Goal: Task Accomplishment & Management: Manage account settings

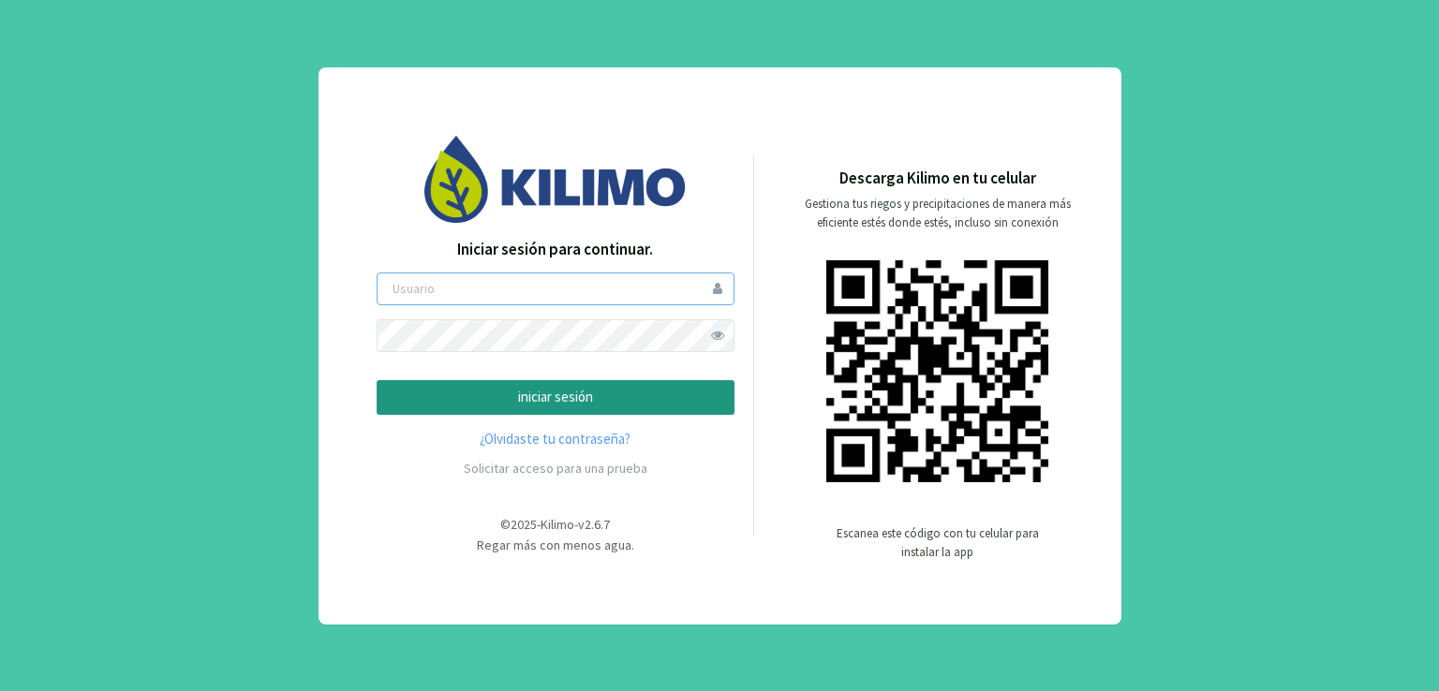
type input "kilimo"
click at [581, 398] on p "iniciar sesión" at bounding box center [555, 398] width 326 height 22
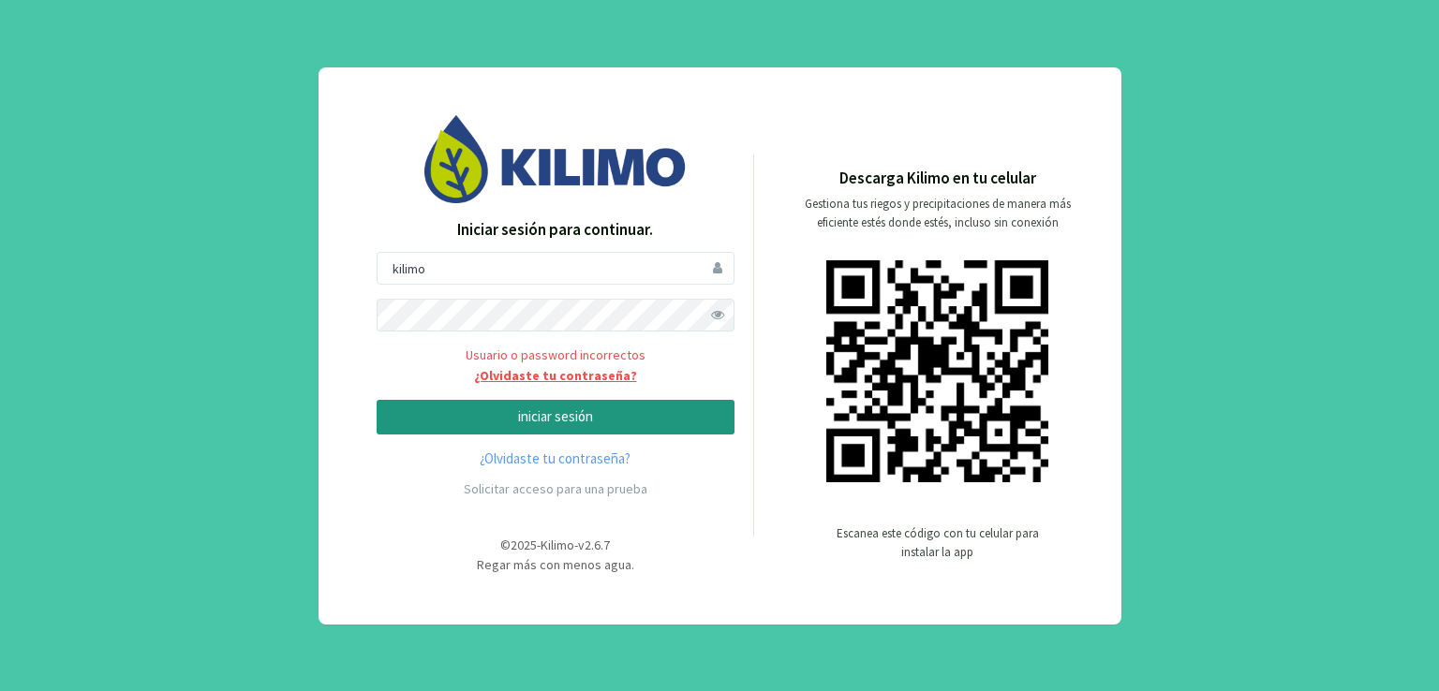
click at [543, 374] on link "¿Olvidaste tu contraseña?" at bounding box center [556, 376] width 358 height 20
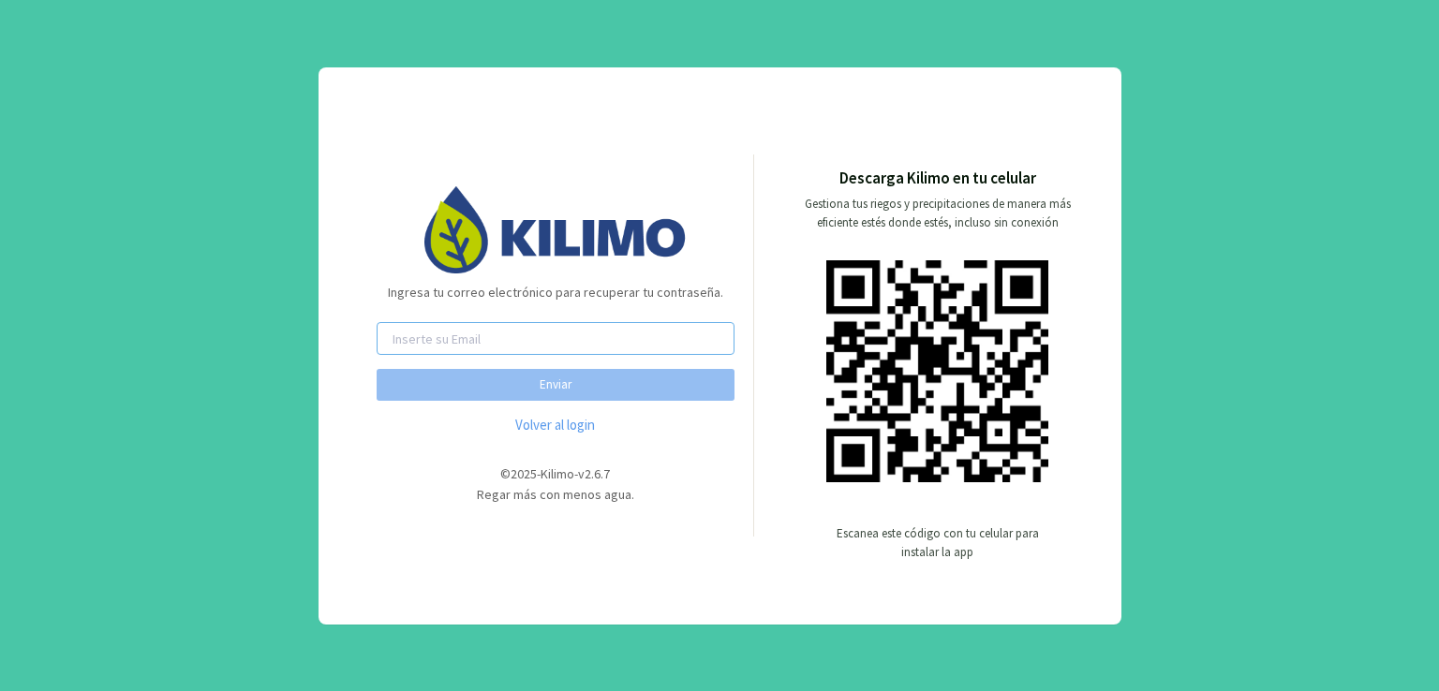
click at [488, 345] on input "email" at bounding box center [556, 338] width 358 height 33
type input "[EMAIL_ADDRESS][PERSON_NAME][DOMAIN_NAME]"
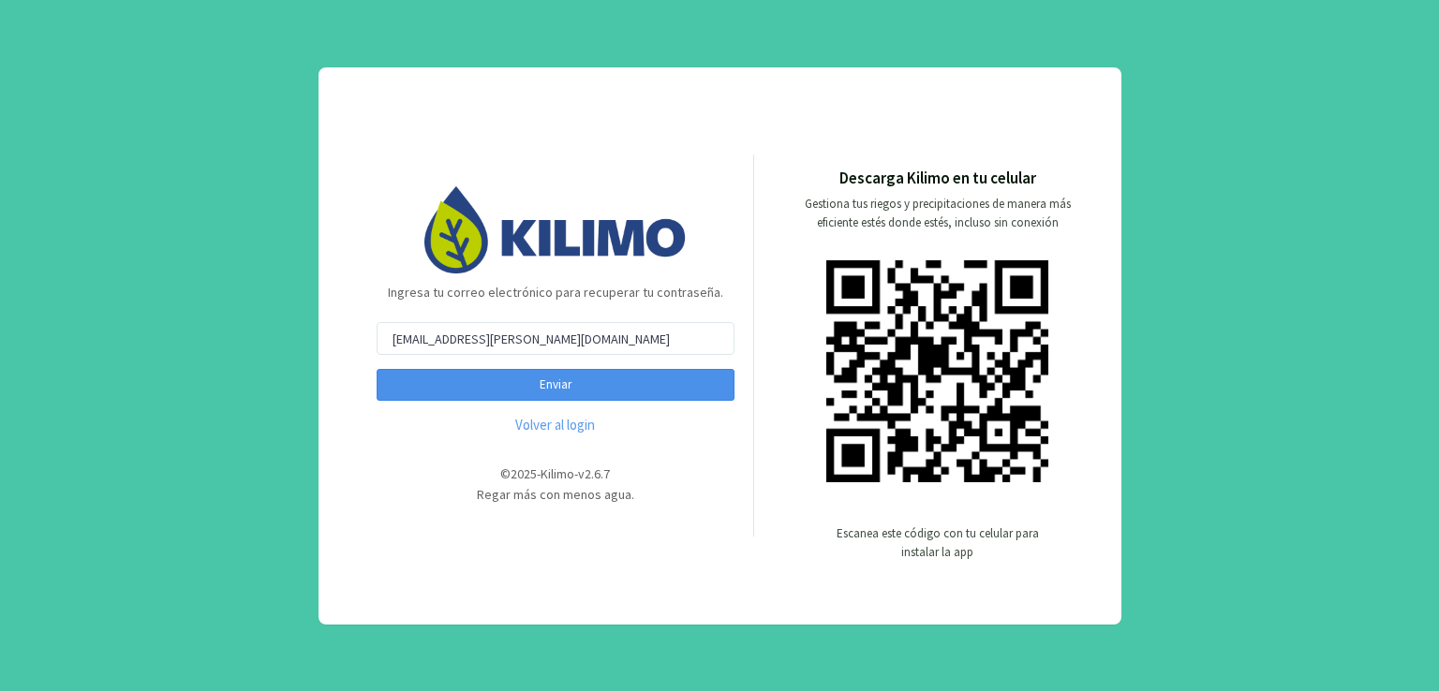
click at [573, 380] on button "Enviar" at bounding box center [556, 385] width 358 height 32
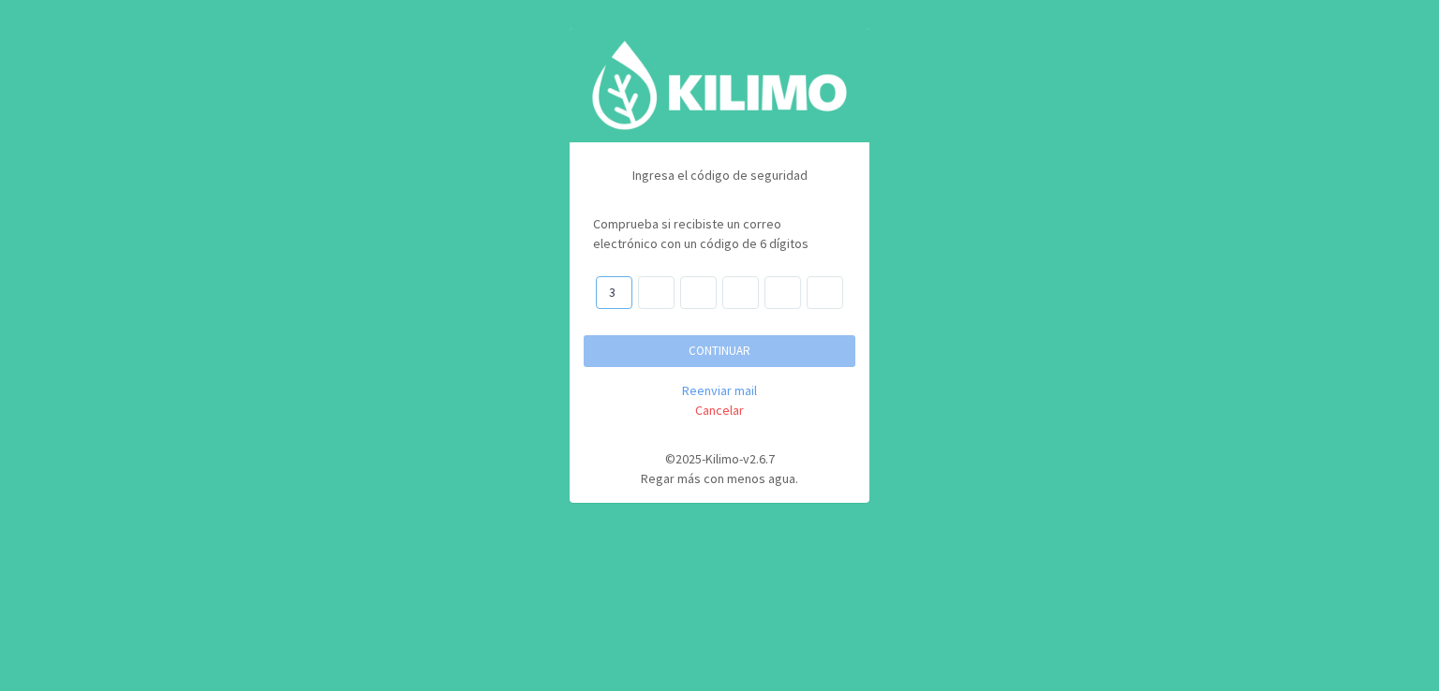
type input "3"
type input "6"
type input "1"
type input "0"
type input "6"
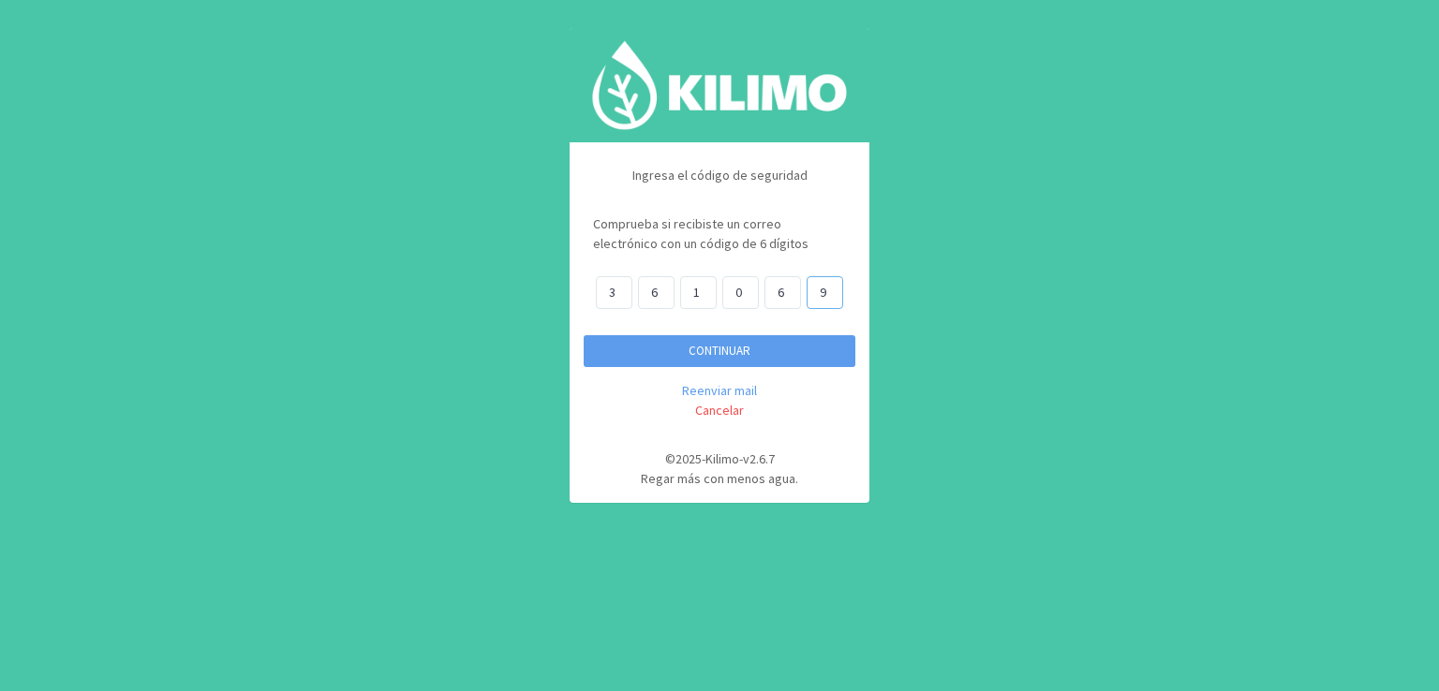
type input "9"
click at [742, 356] on button "CONTINUAR" at bounding box center [719, 351] width 272 height 32
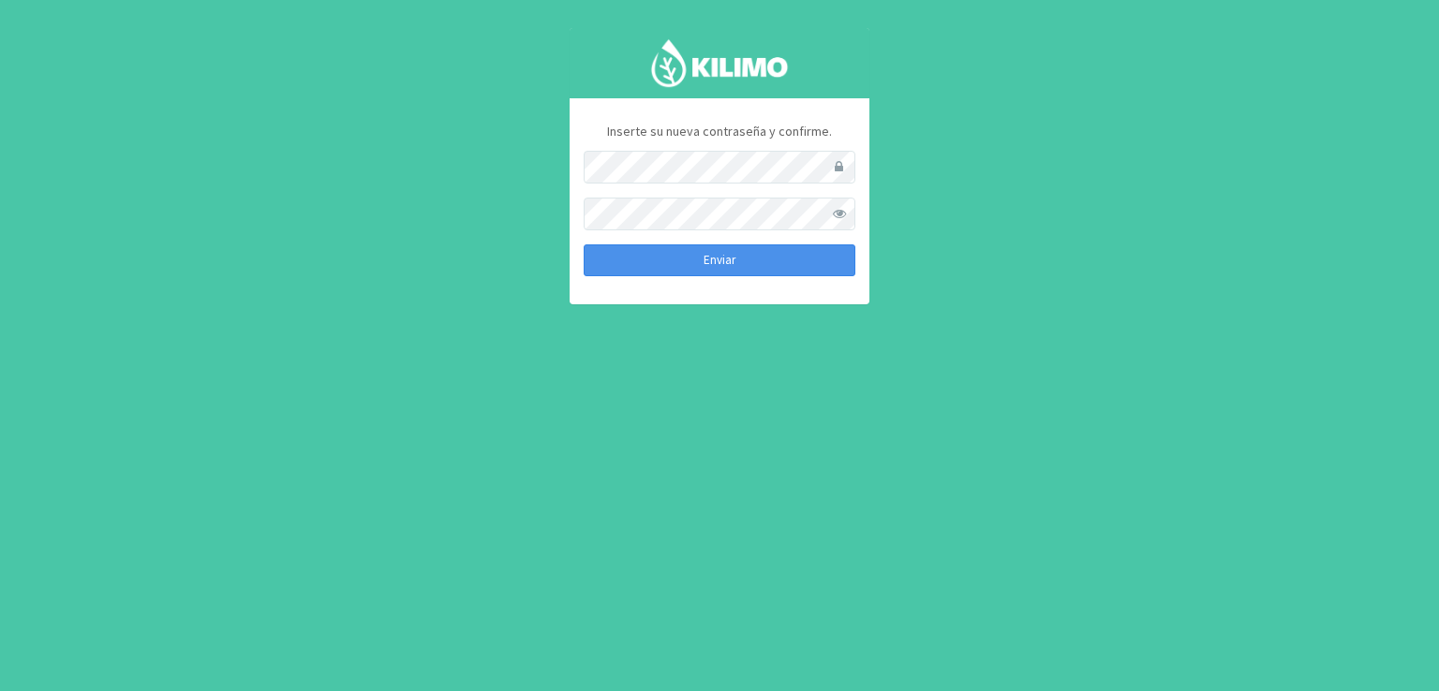
click at [710, 251] on button "Enviar" at bounding box center [719, 260] width 272 height 32
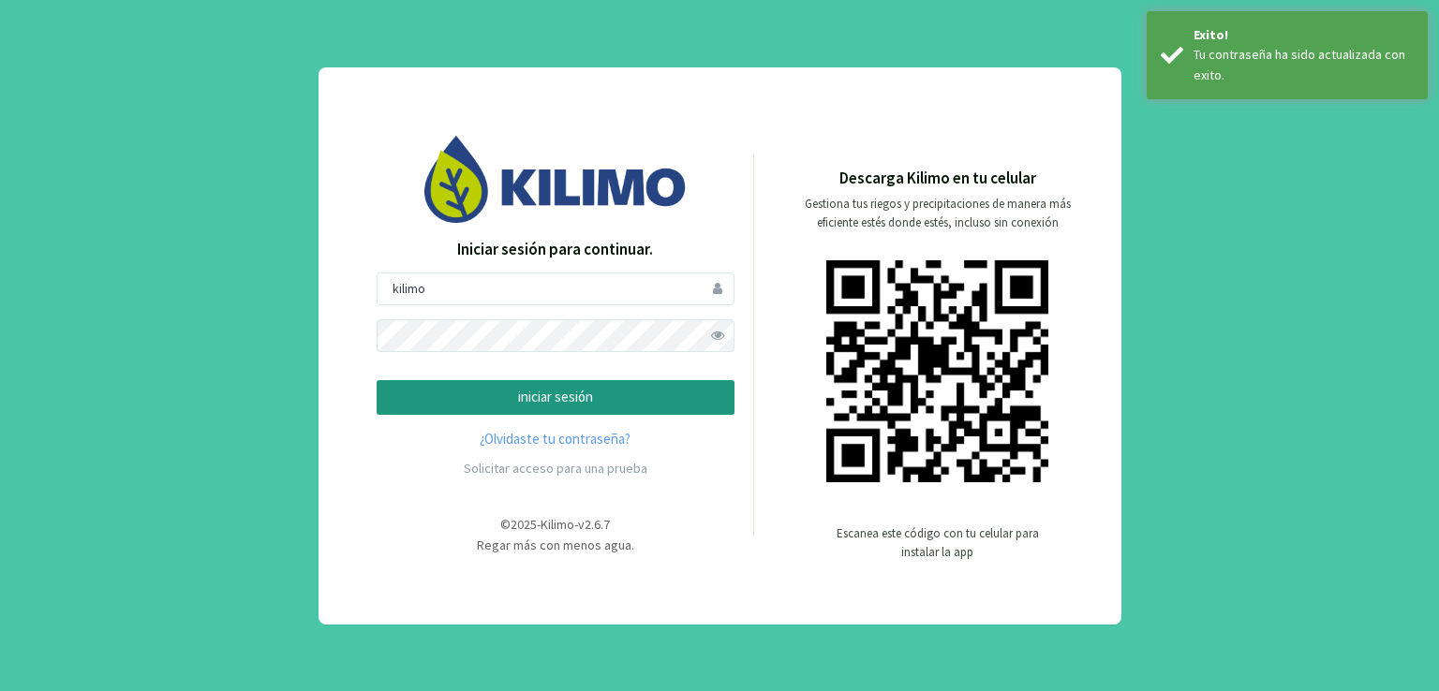
click at [569, 394] on p "iniciar sesión" at bounding box center [555, 398] width 326 height 22
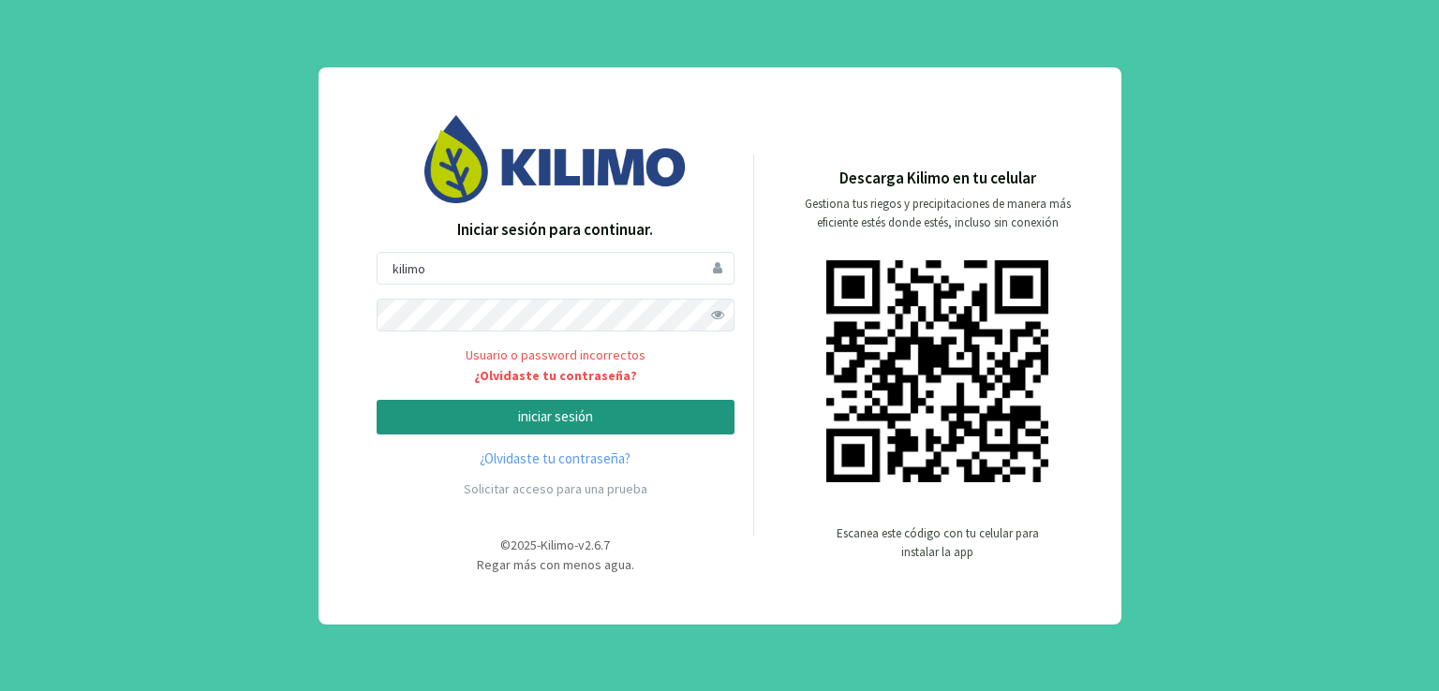
click at [566, 423] on p "iniciar sesión" at bounding box center [555, 417] width 326 height 22
click at [714, 312] on span at bounding box center [717, 315] width 33 height 33
click at [528, 419] on p "iniciar sesión" at bounding box center [555, 417] width 326 height 22
click at [501, 259] on input "kilimo" at bounding box center [556, 268] width 358 height 33
type input "k"
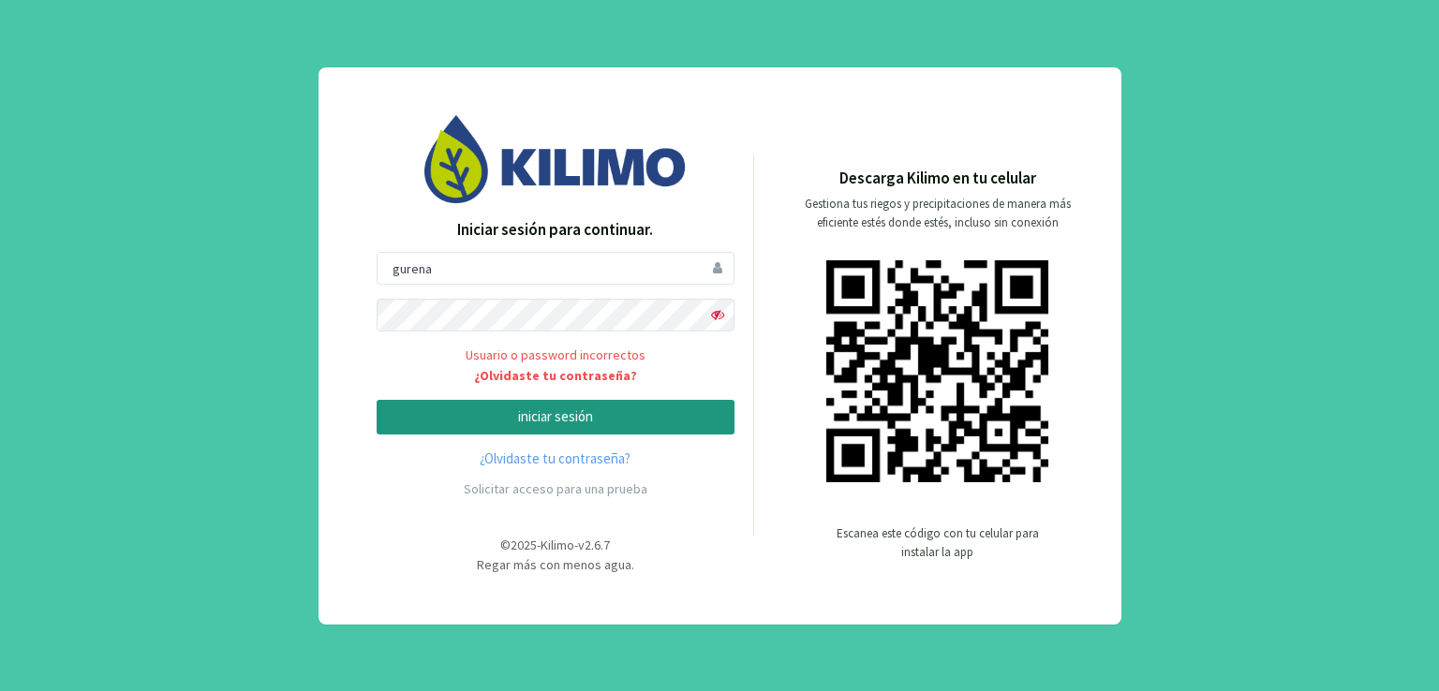
click at [577, 413] on p "iniciar sesión" at bounding box center [555, 417] width 326 height 22
click at [452, 264] on input "gurena" at bounding box center [556, 268] width 358 height 33
type input "gurenasa"
click at [589, 409] on p "iniciar sesión" at bounding box center [555, 417] width 326 height 22
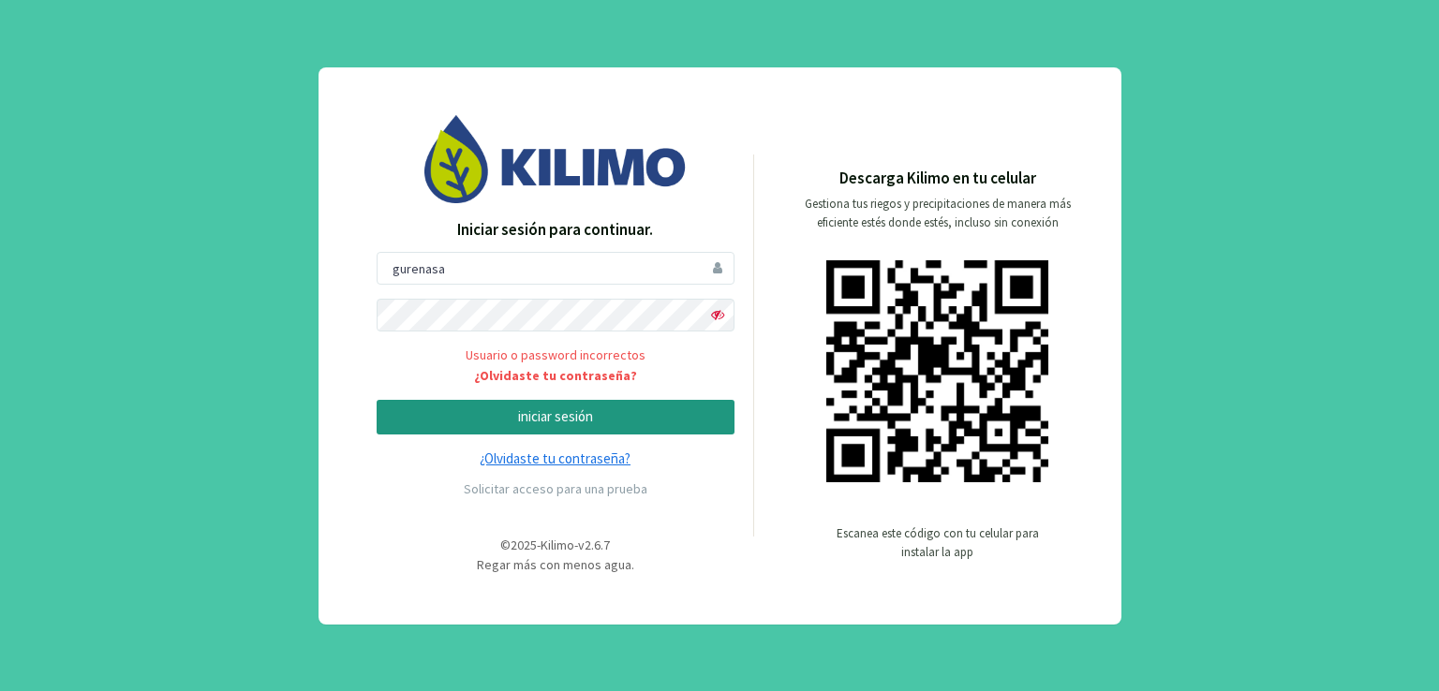
click at [570, 454] on link "¿Olvidaste tu contraseña?" at bounding box center [556, 460] width 358 height 22
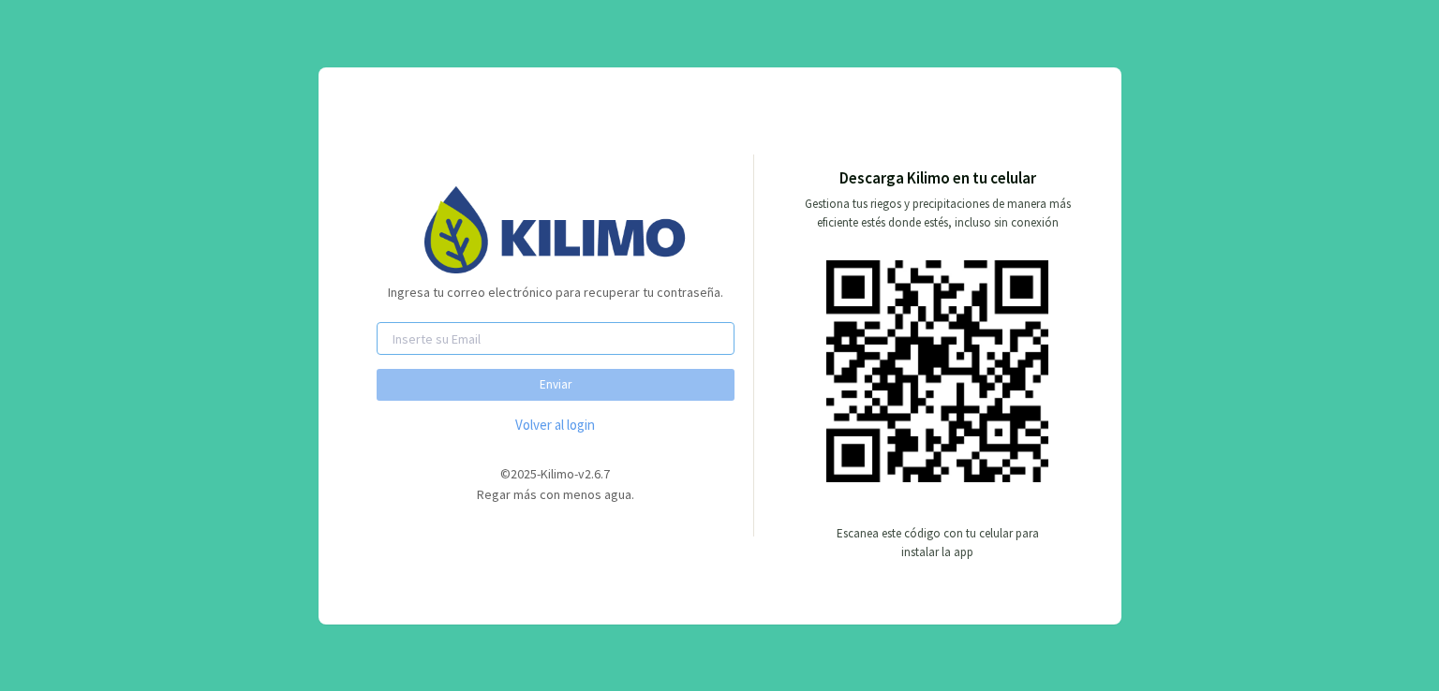
click at [431, 338] on input "email" at bounding box center [556, 338] width 358 height 33
type input "[EMAIL_ADDRESS][PERSON_NAME][DOMAIN_NAME]"
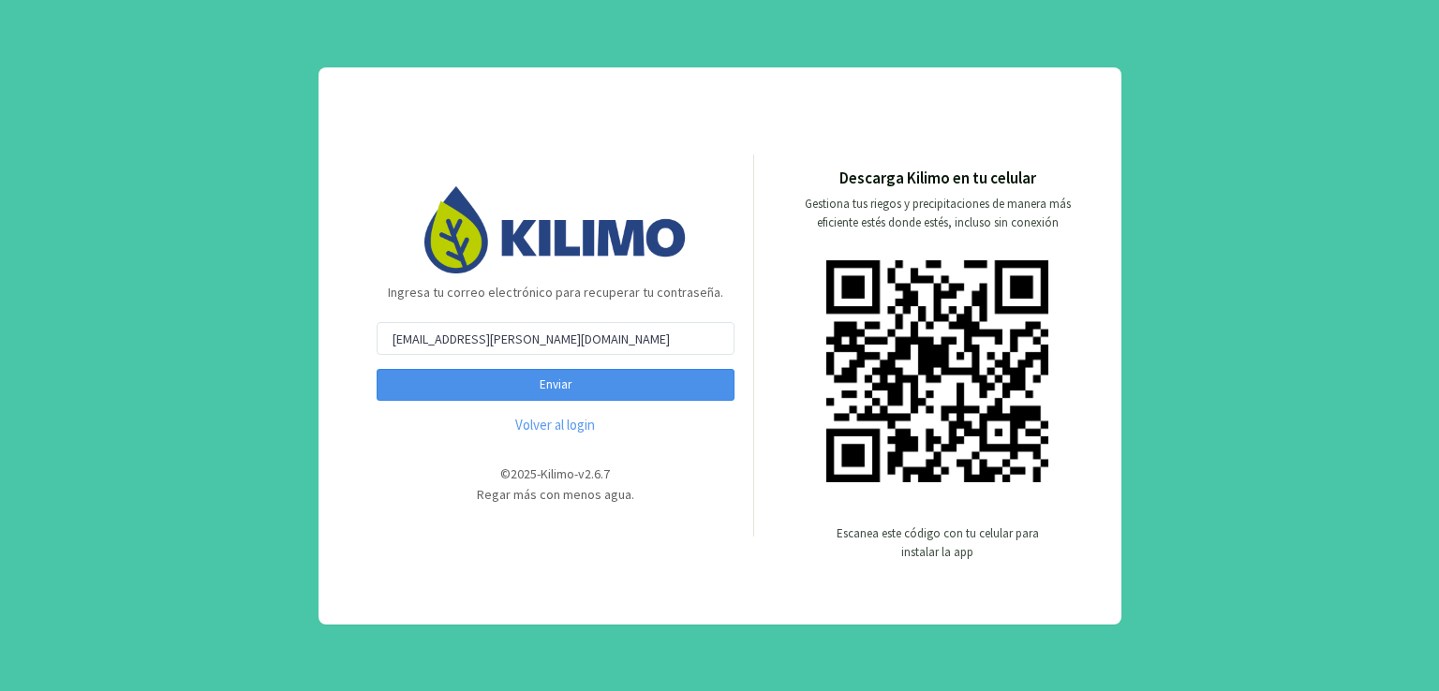
click at [502, 387] on button "Enviar" at bounding box center [556, 385] width 358 height 32
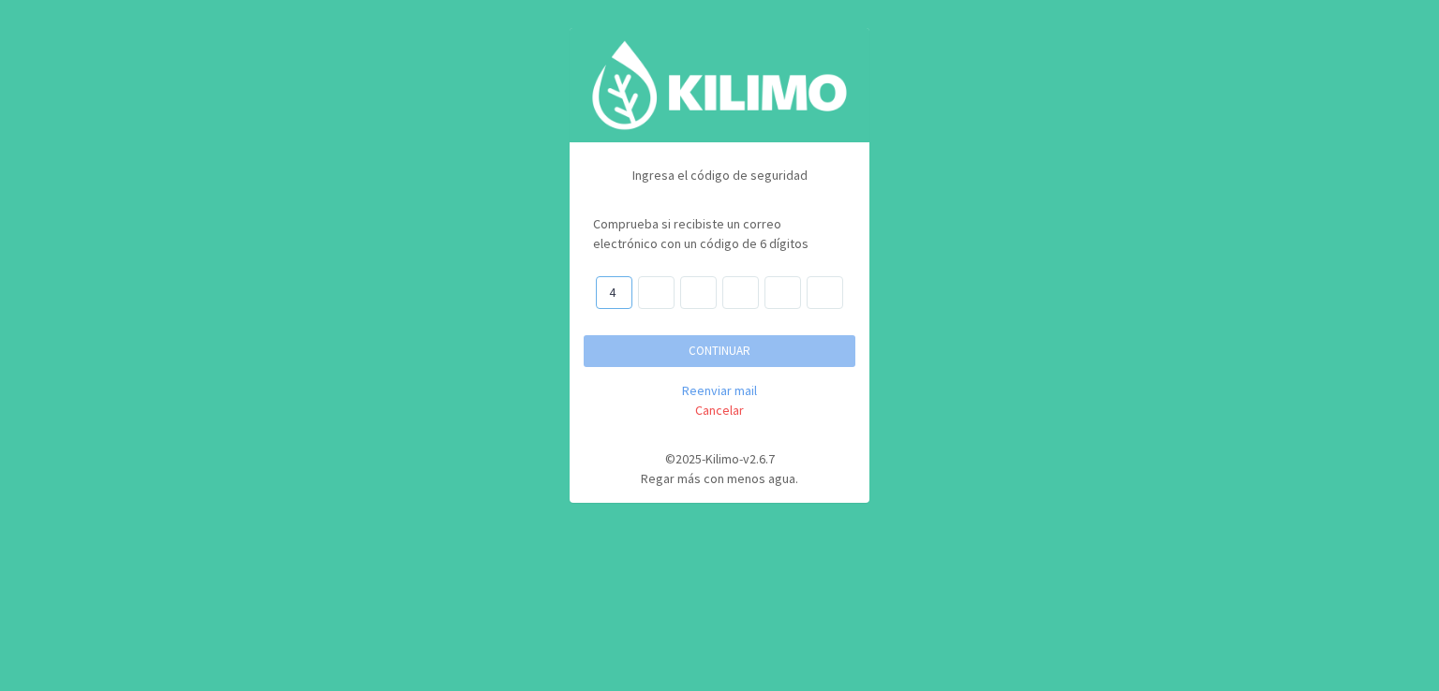
type input "4"
type input "3"
type input "6"
type input "4"
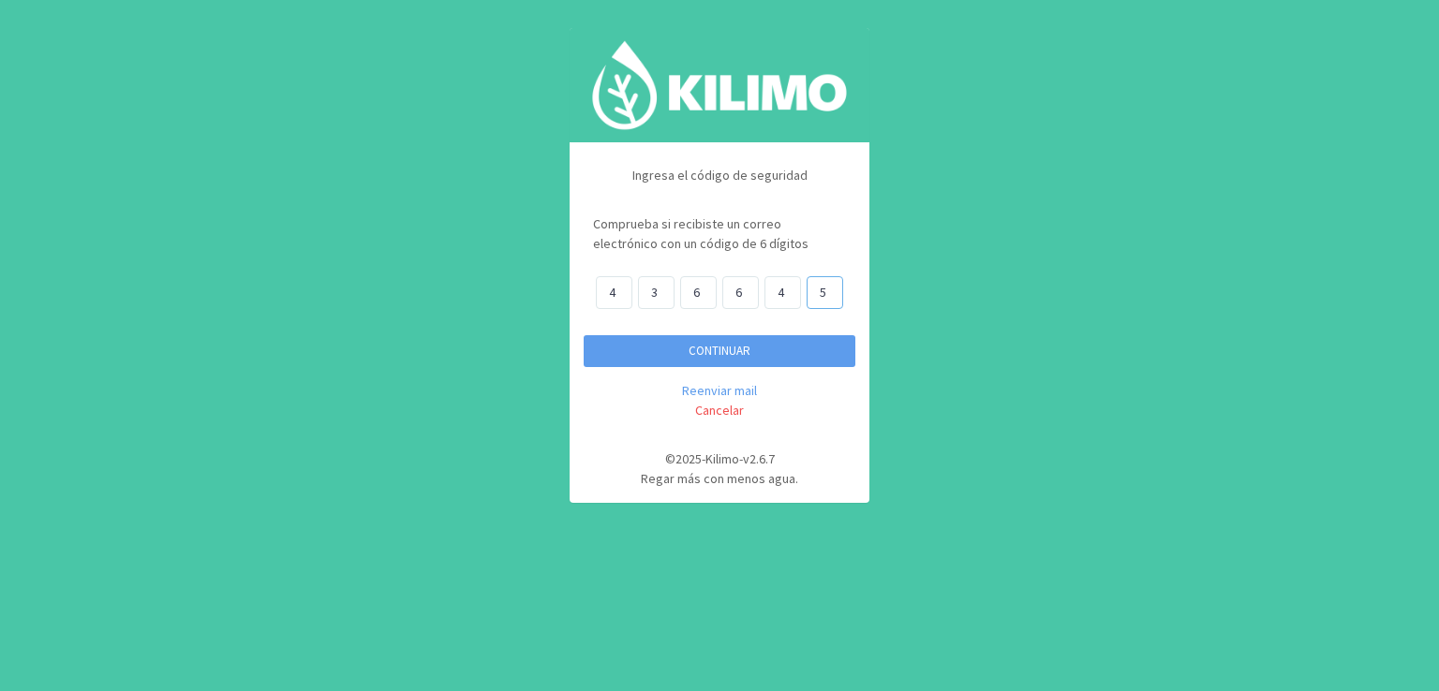
type input "5"
click at [729, 346] on button "CONTINUAR" at bounding box center [719, 351] width 272 height 32
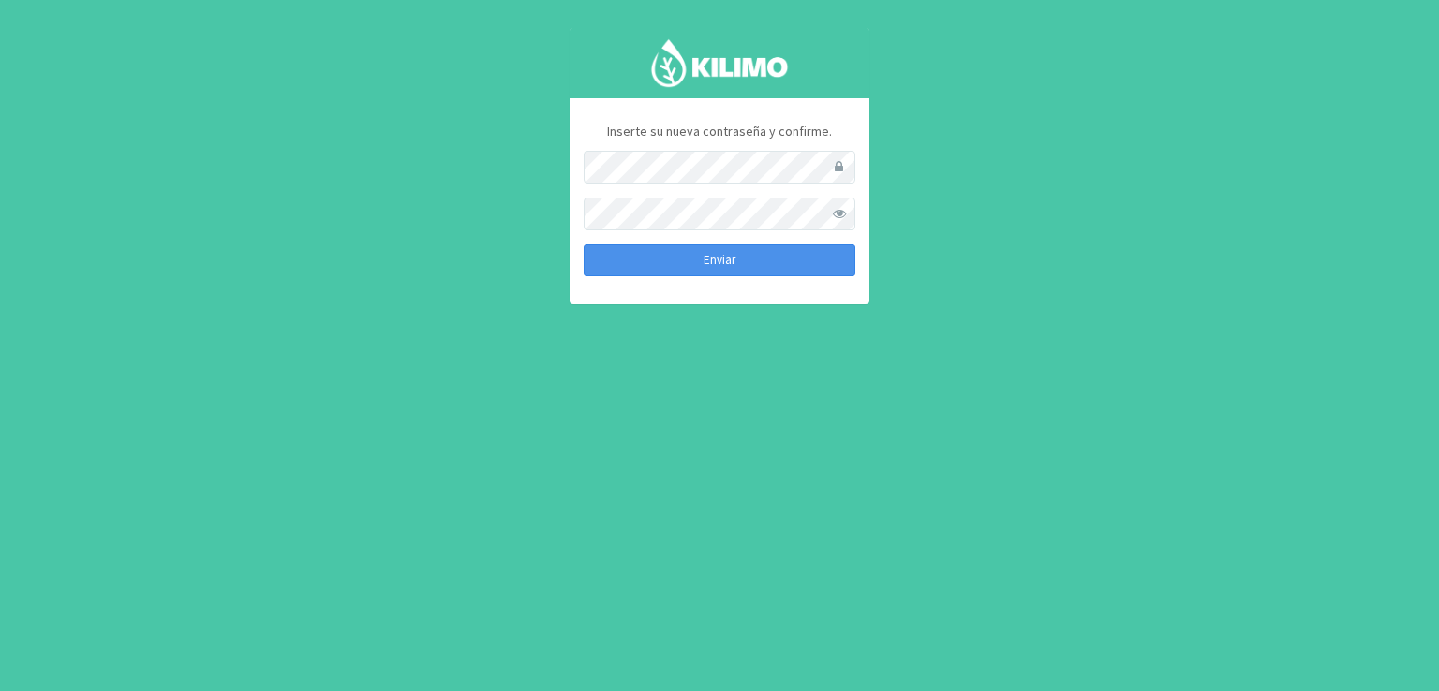
click at [687, 259] on button "Enviar" at bounding box center [719, 260] width 272 height 32
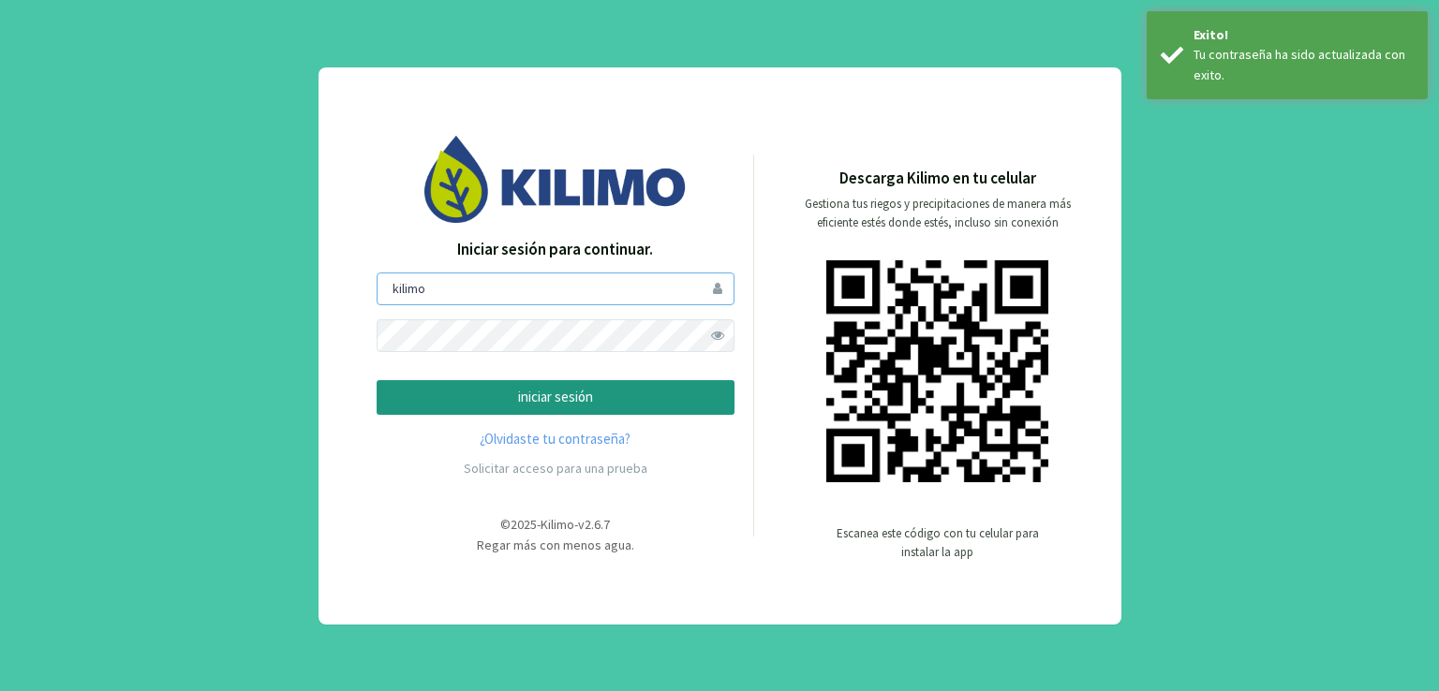
click at [501, 294] on input "kilimo" at bounding box center [556, 289] width 358 height 33
type input "k"
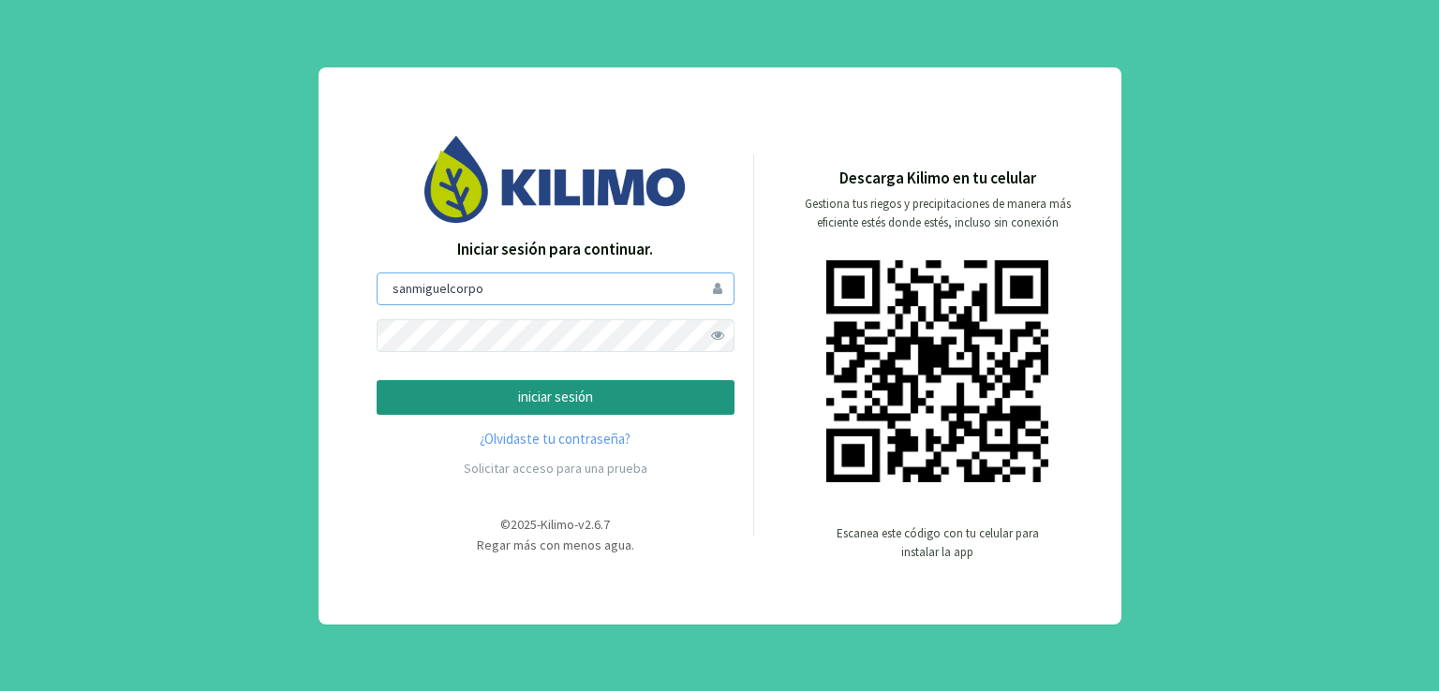
type input "sanmiguelcorpo"
click at [723, 329] on span at bounding box center [717, 335] width 33 height 33
click at [572, 391] on p "iniciar sesión" at bounding box center [555, 398] width 326 height 22
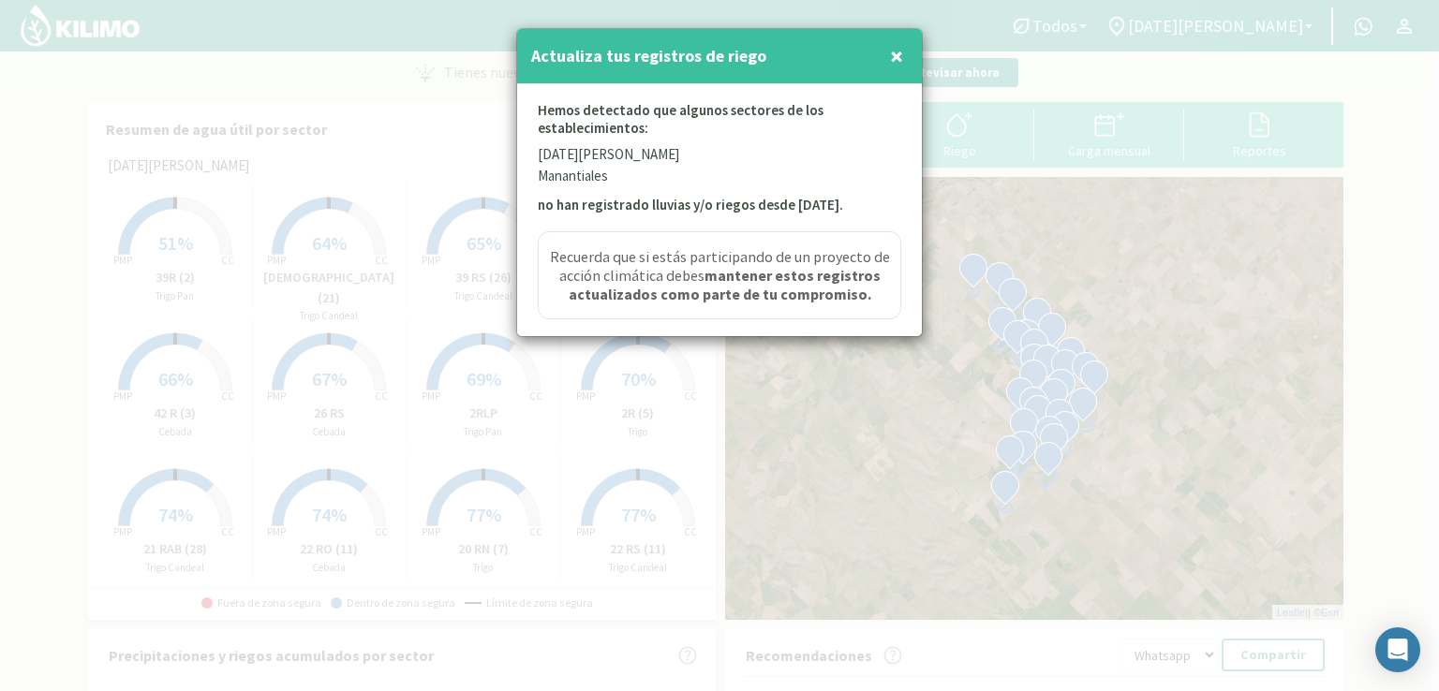
click at [899, 56] on span "×" at bounding box center [896, 55] width 13 height 31
